Goal: Register for event/course

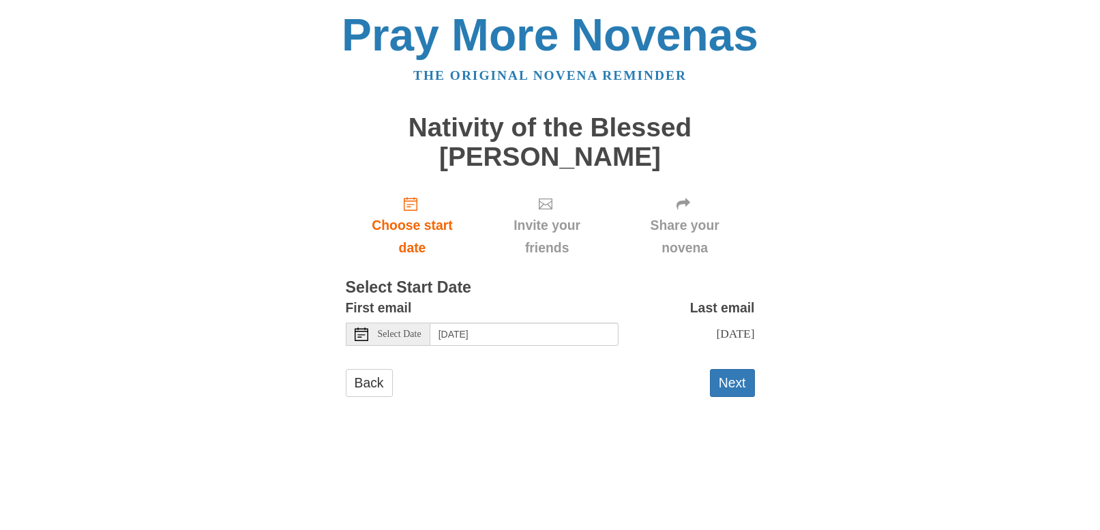
click at [421, 338] on span "Select Date" at bounding box center [400, 334] width 44 height 10
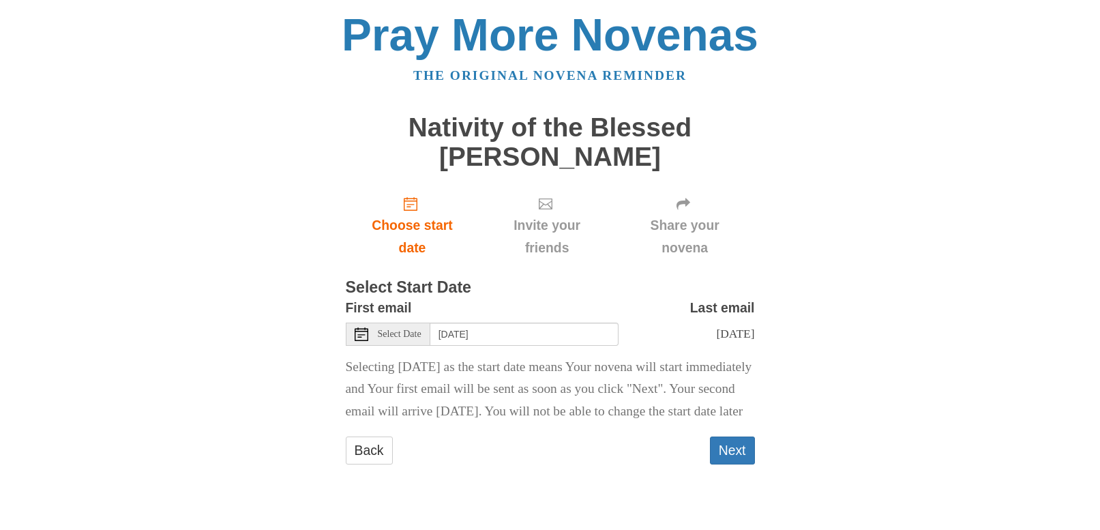
click at [385, 323] on div "Select Date" at bounding box center [388, 334] width 85 height 23
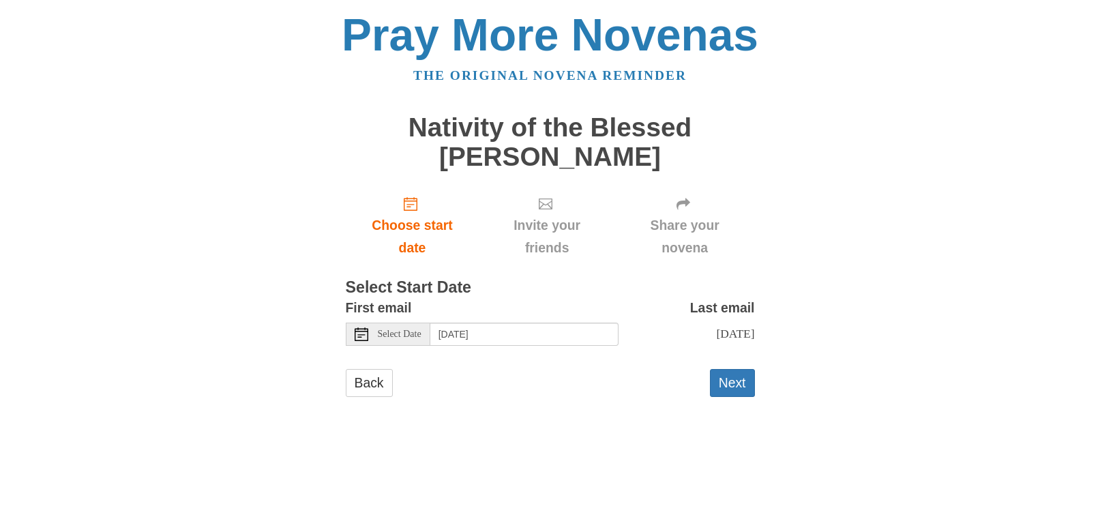
click at [404, 333] on span "Select Date" at bounding box center [400, 334] width 44 height 10
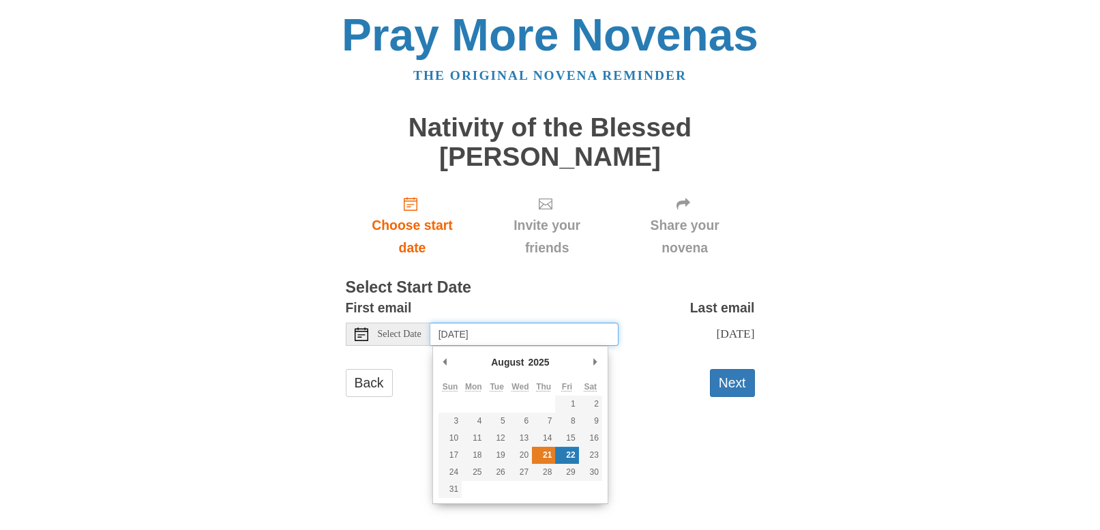
type input "[DATE]"
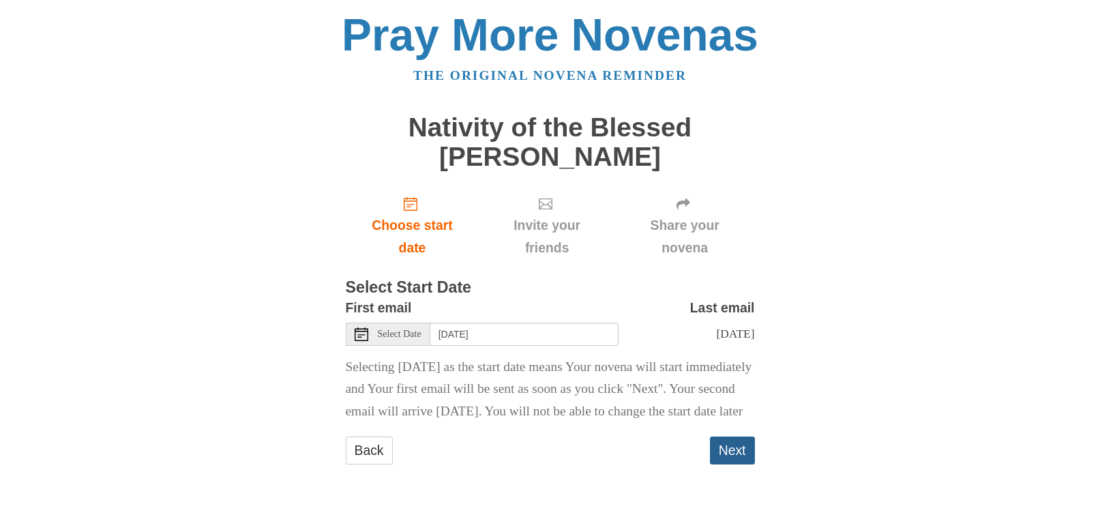
click at [728, 464] on button "Next" at bounding box center [732, 450] width 45 height 28
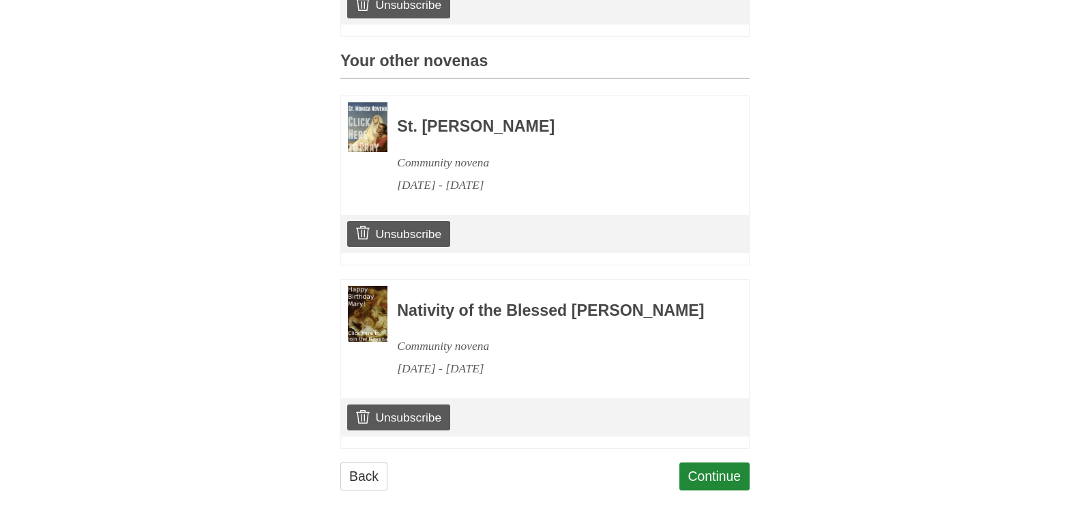
scroll to position [643, 0]
click at [714, 470] on link "Continue" at bounding box center [714, 476] width 71 height 28
